Goal: Find specific page/section: Find specific page/section

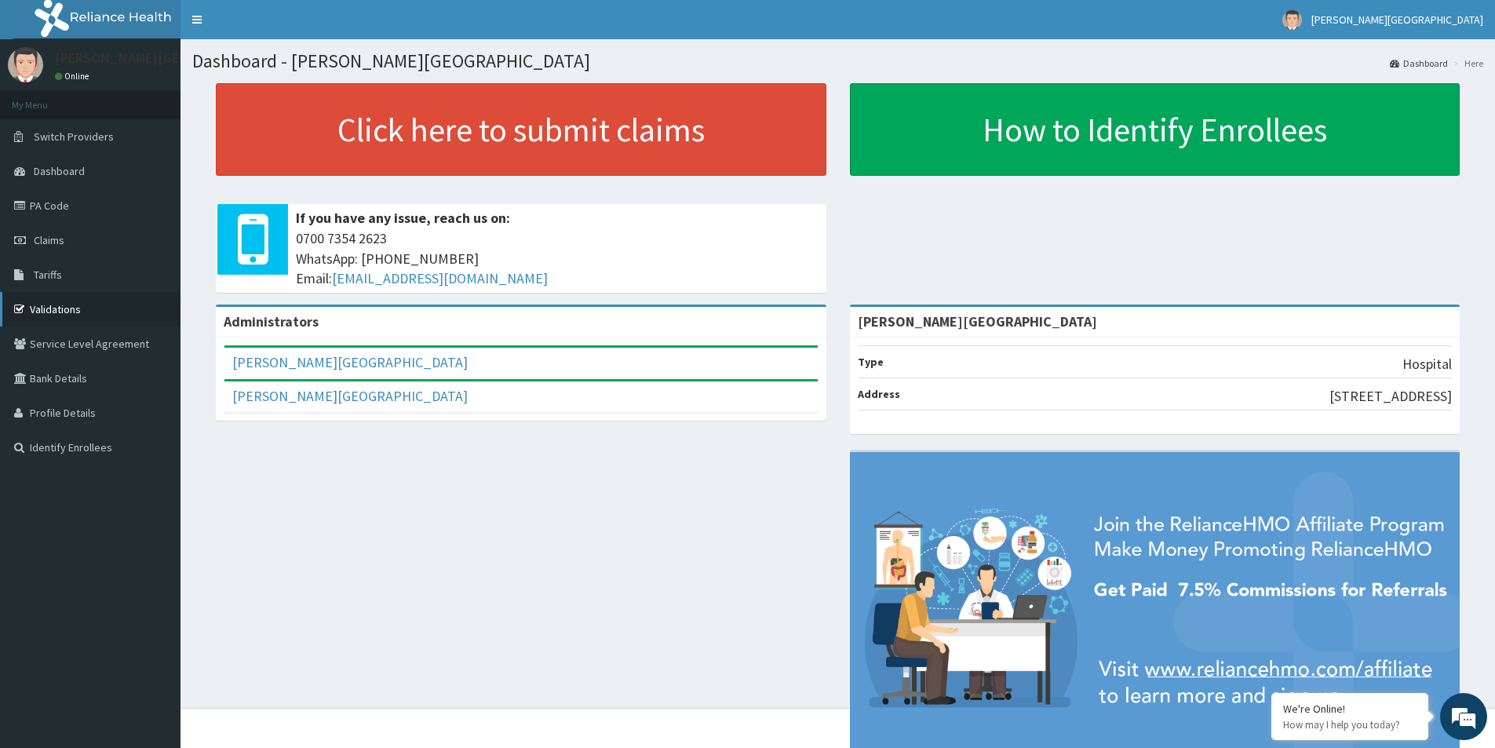
click at [90, 310] on link "Validations" at bounding box center [90, 309] width 180 height 35
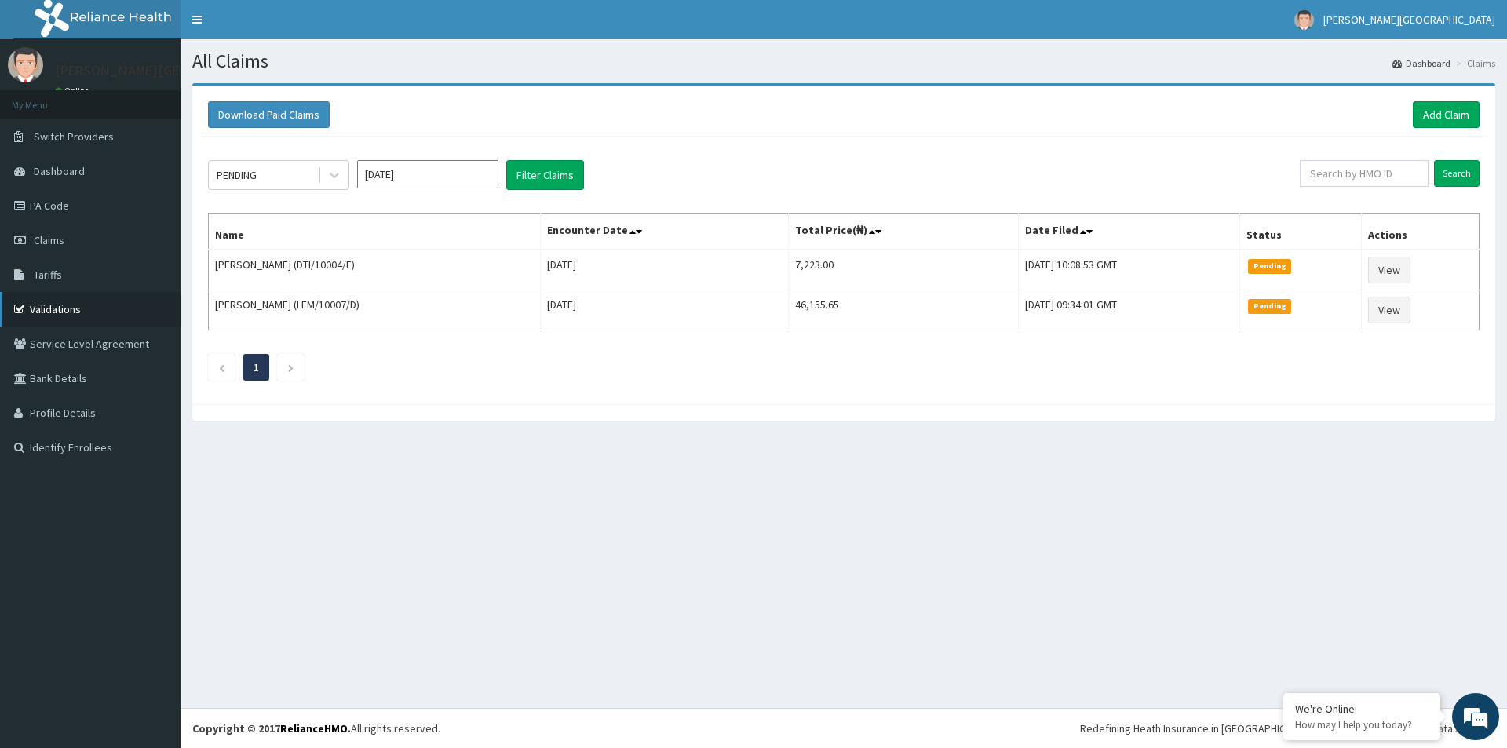
click at [52, 301] on link "Validations" at bounding box center [90, 309] width 180 height 35
